Goal: Information Seeking & Learning: Learn about a topic

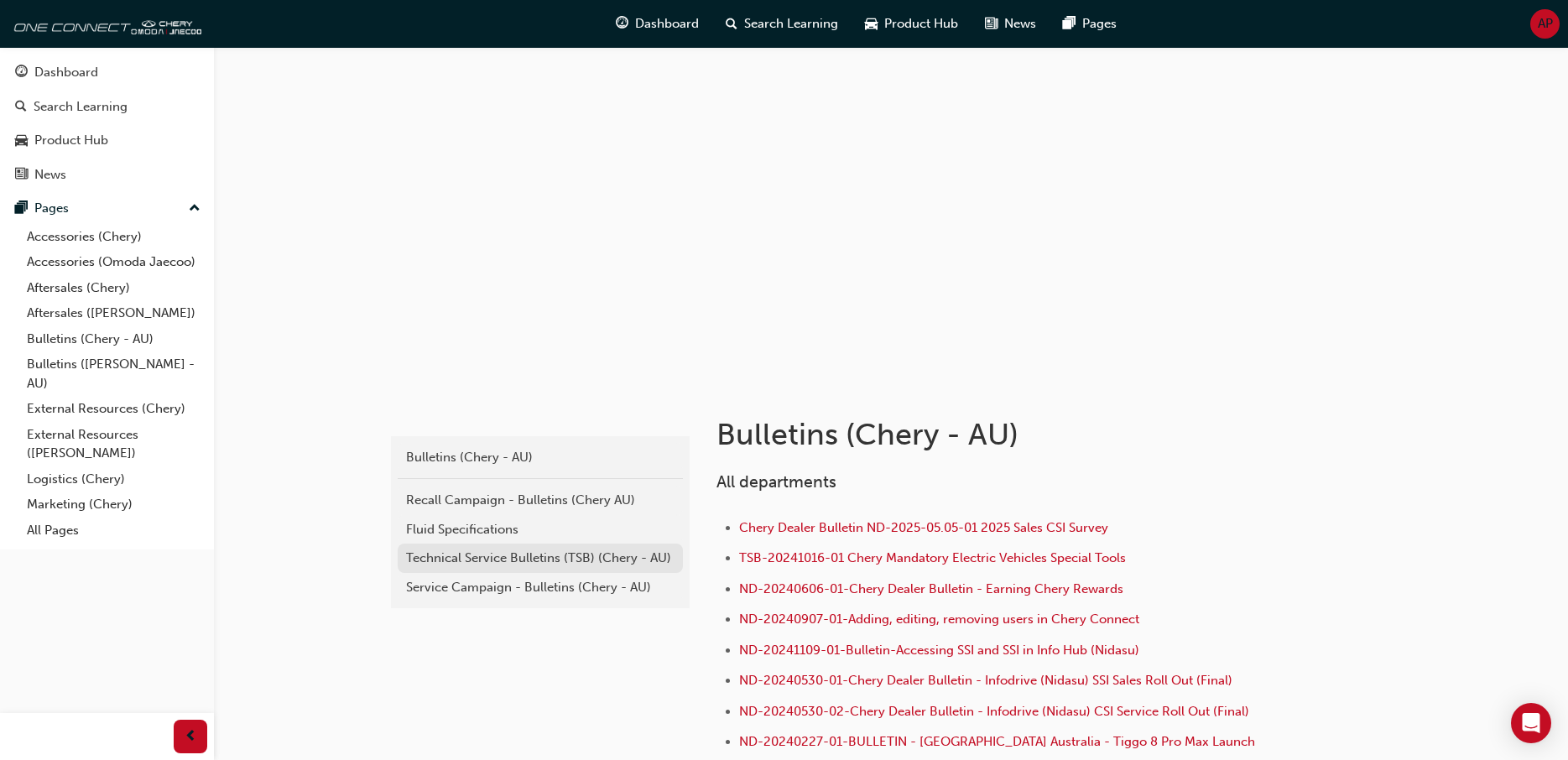
click at [497, 560] on div "Technical Service Bulletins (TSB) (Chery - AU)" at bounding box center [540, 558] width 268 height 19
click at [475, 588] on div "Service Campaign - Bulletins (Chery - AU)" at bounding box center [540, 587] width 268 height 19
click at [454, 501] on div "Recall Campaign - Bulletins (Chery AU)" at bounding box center [540, 500] width 268 height 19
click at [467, 564] on div "Technical Service Bulletins (TSB) (Chery - AU)" at bounding box center [540, 558] width 268 height 19
click at [453, 500] on div "Recall Campaign - Bulletins (Chery AU)" at bounding box center [540, 500] width 268 height 19
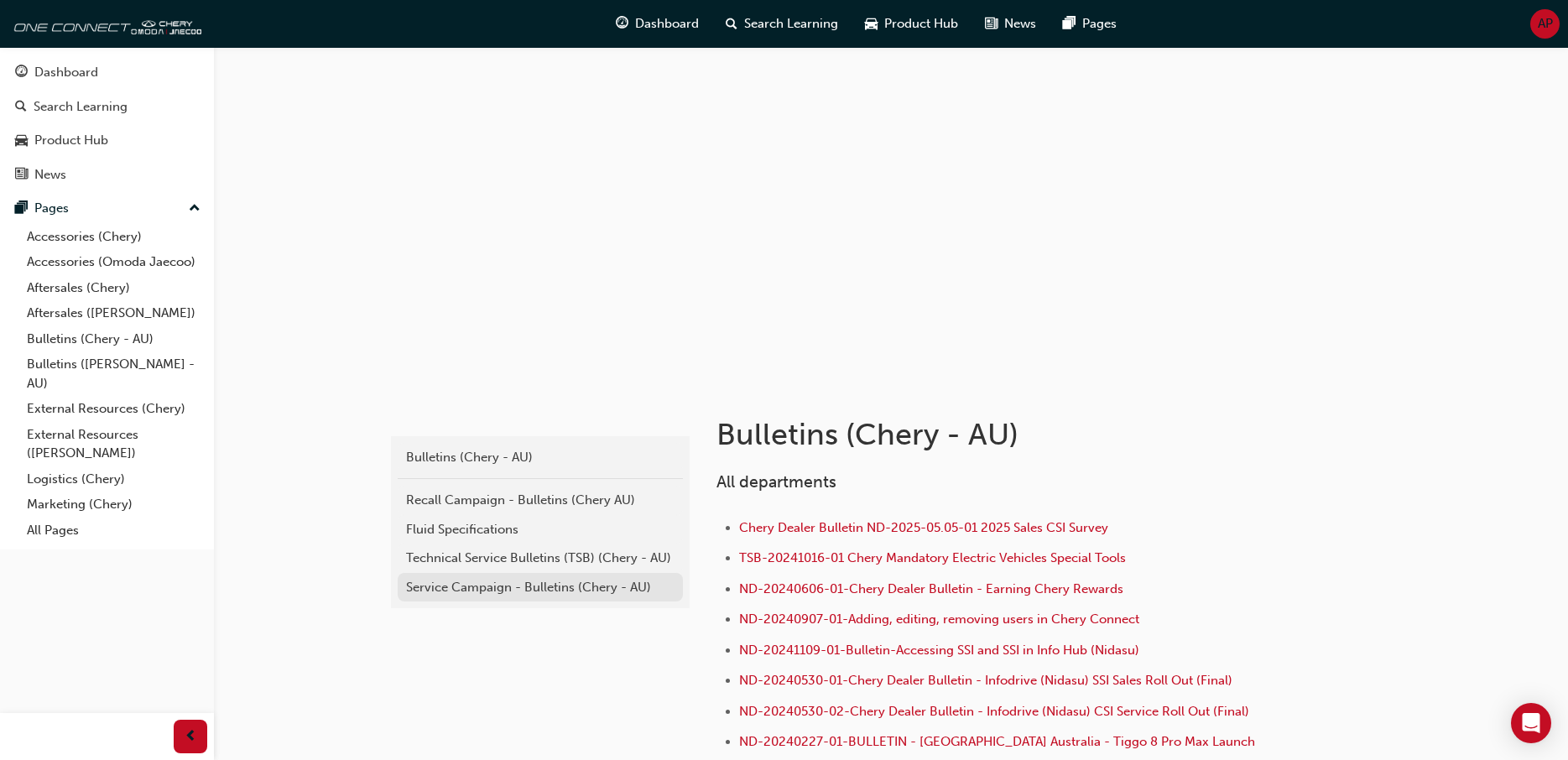
click at [464, 584] on div "Service Campaign - Bulletins (Chery - AU)" at bounding box center [540, 587] width 268 height 19
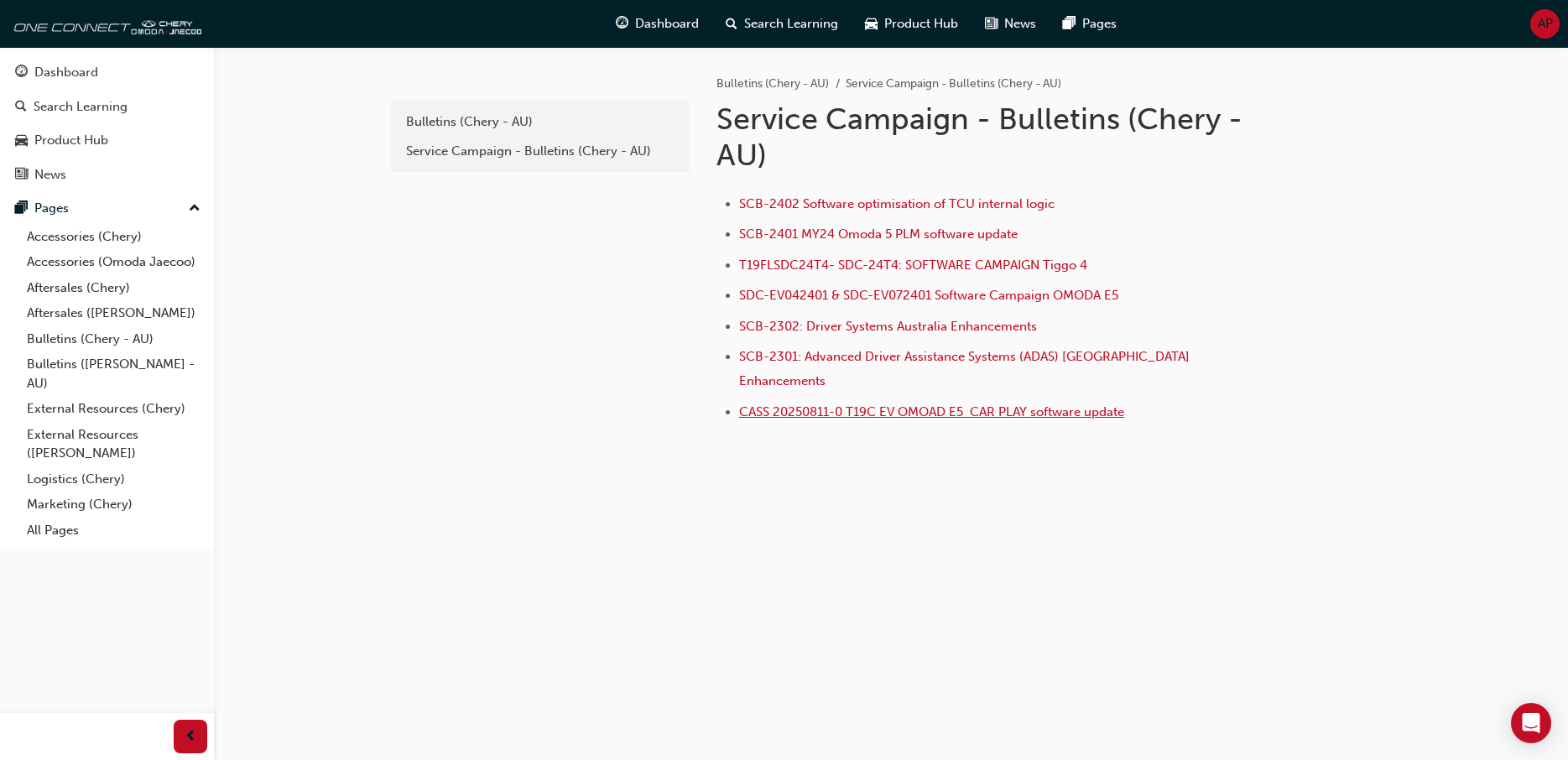
click at [892, 404] on span "CASS 20250811-0 T19C EV OMOAD E5 CAR PLAY software update" at bounding box center [932, 411] width 385 height 15
click at [55, 287] on link "Aftersales (Chery)" at bounding box center [114, 288] width 187 height 26
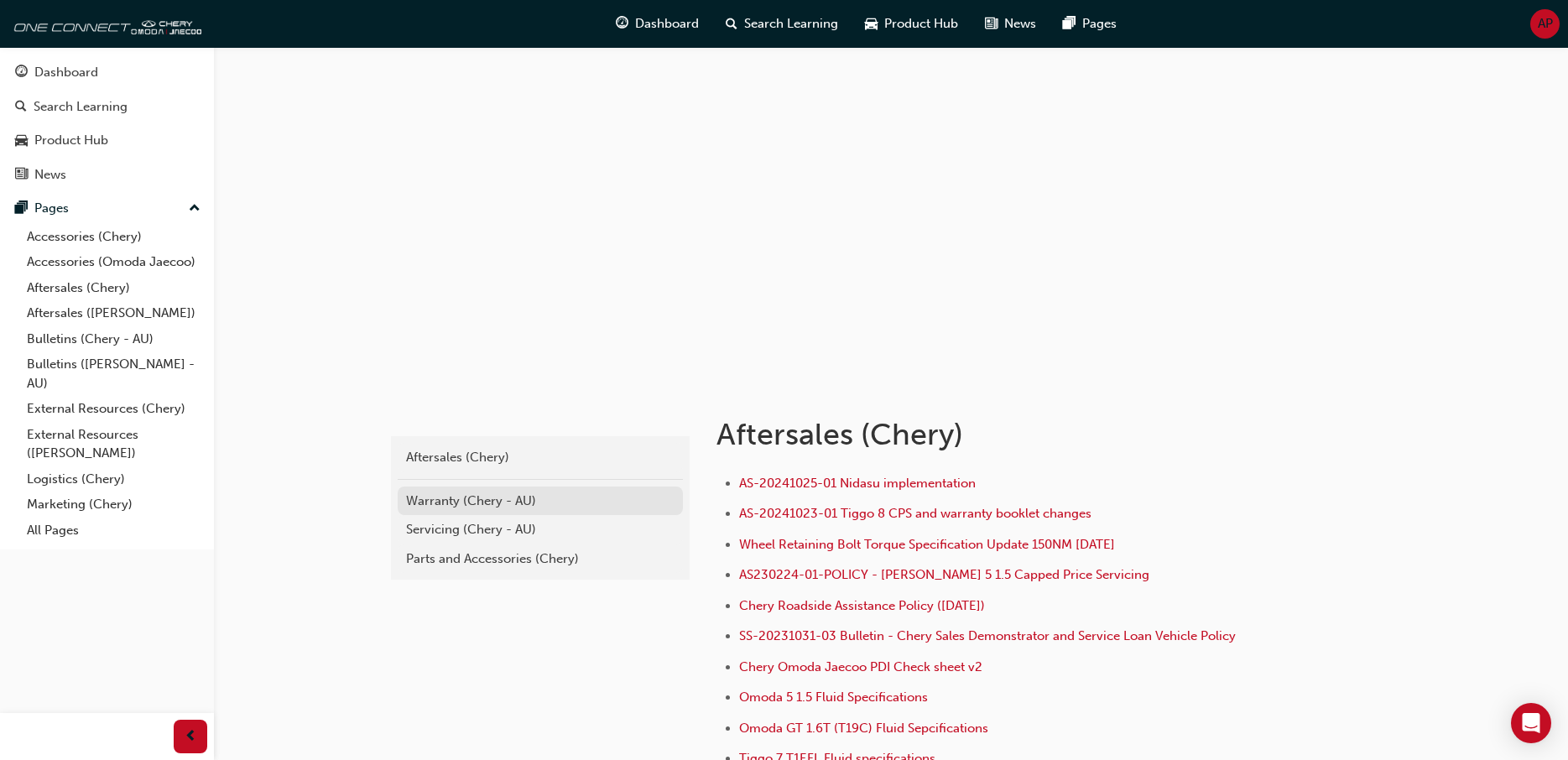
click at [463, 501] on div "Warranty (Chery - AU)" at bounding box center [540, 501] width 268 height 19
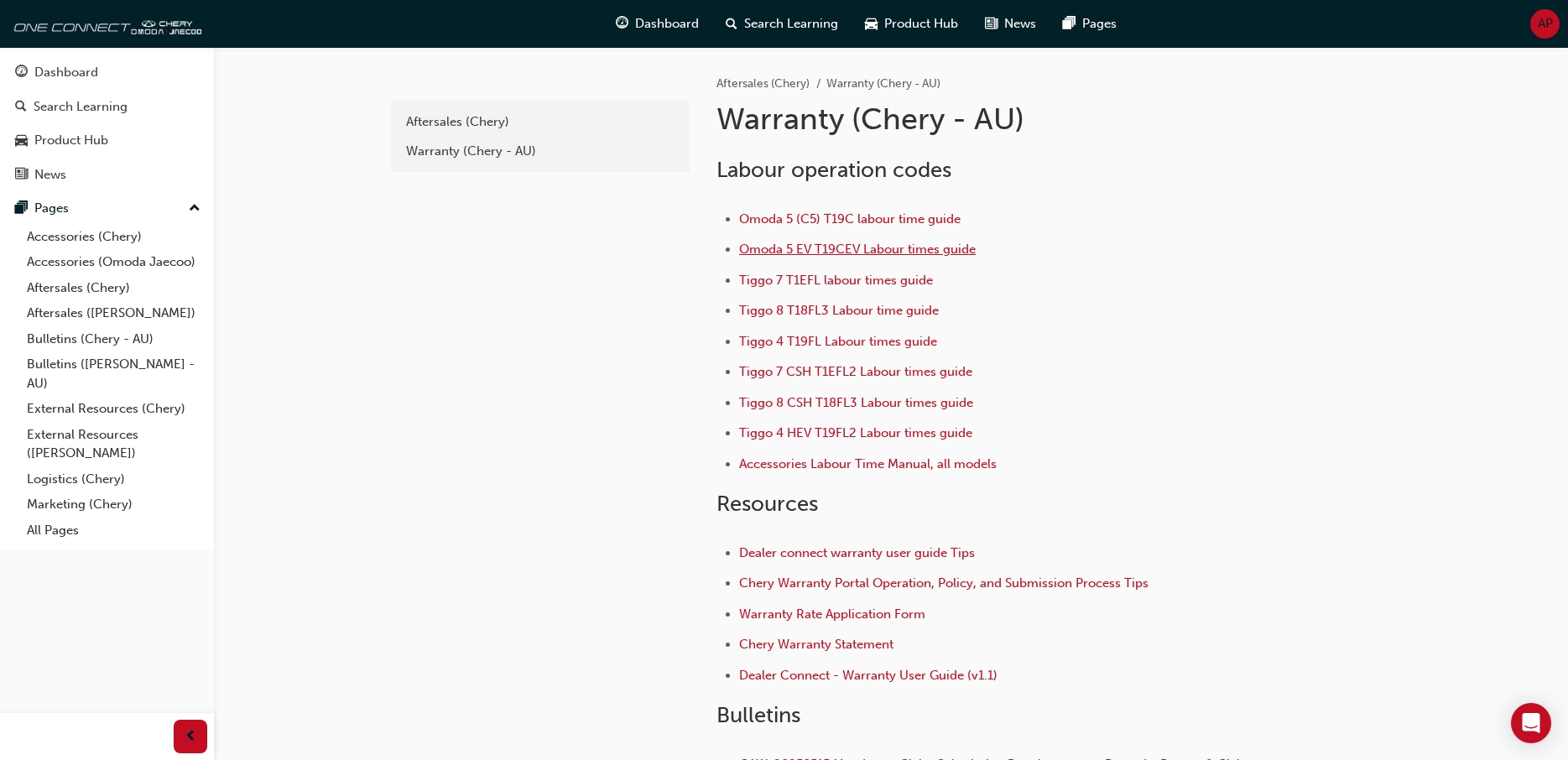
click at [825, 244] on span "Omoda 5 EV T19CEV Labour times guide" at bounding box center [857, 248] width 237 height 15
